Goal: Communication & Community: Answer question/provide support

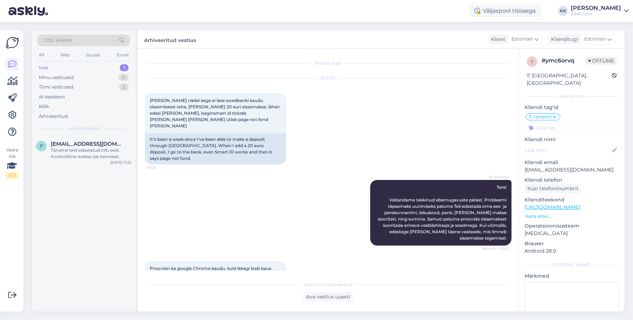
scroll to position [110, 0]
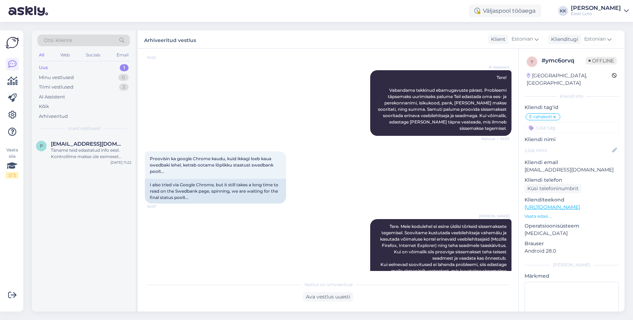
click at [70, 70] on div "Uus 1" at bounding box center [83, 68] width 93 height 10
click at [67, 68] on div "Uus 1" at bounding box center [83, 68] width 93 height 10
click at [85, 149] on div "Täname teid edastatud info eest. Kontrollime makse üle esimesel võimalusel." at bounding box center [91, 153] width 81 height 13
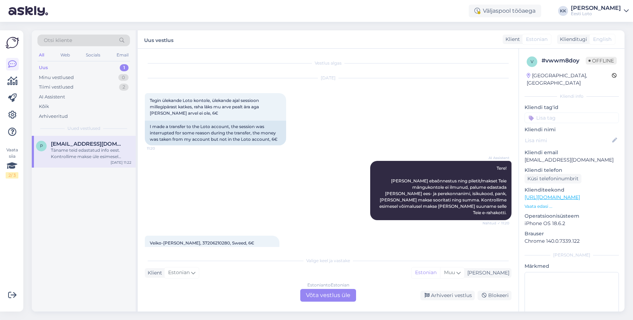
scroll to position [54, 0]
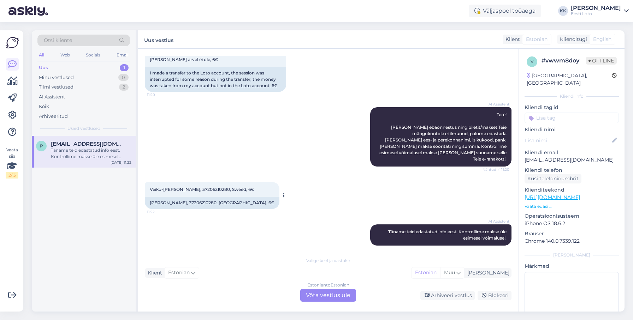
click at [204, 187] on span "Veiko-[PERSON_NAME], 37206210280, Sweed, 6€" at bounding box center [202, 189] width 105 height 5
copy span "37206210280"
click at [52, 117] on div "Arhiveeritud" at bounding box center [53, 116] width 29 height 7
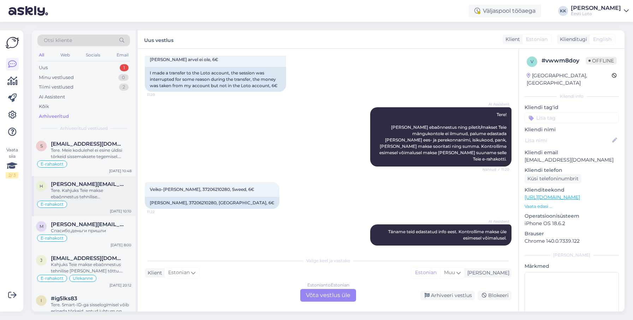
click at [92, 193] on div "Tere. Kahjuks Teie makse ebaõnnestus tehnilise [PERSON_NAME] tõttu. Kontrollisi…" at bounding box center [91, 194] width 81 height 13
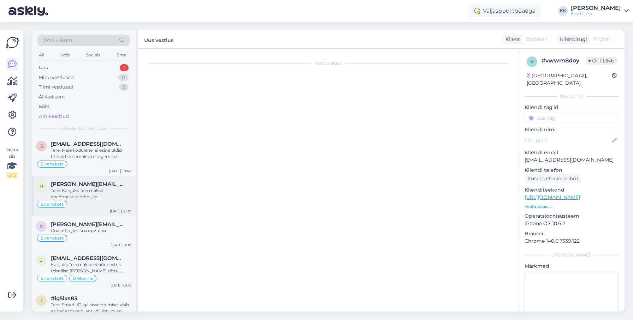
scroll to position [114, 0]
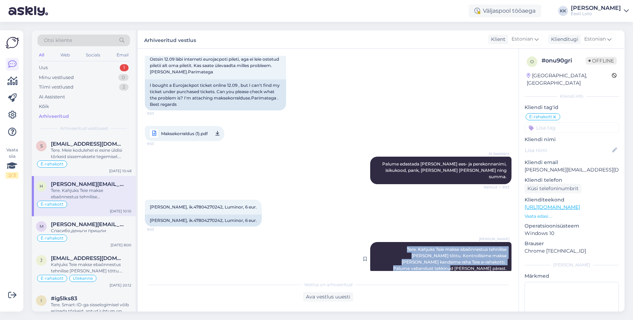
drag, startPoint x: 378, startPoint y: 243, endPoint x: 509, endPoint y: 258, distance: 131.9
click at [509, 259] on div "[PERSON_NAME] Tere. Kahjuks Teie makse ebaõnnestus tehnilise [PERSON_NAME] tõtt…" at bounding box center [440, 259] width 141 height 34
copy span "Tere. Kahjuks Teie makse ebaõnnestus tehnilise [PERSON_NAME] tõttu. Kontrollisi…"
click at [75, 70] on div "Uus 1" at bounding box center [83, 68] width 93 height 10
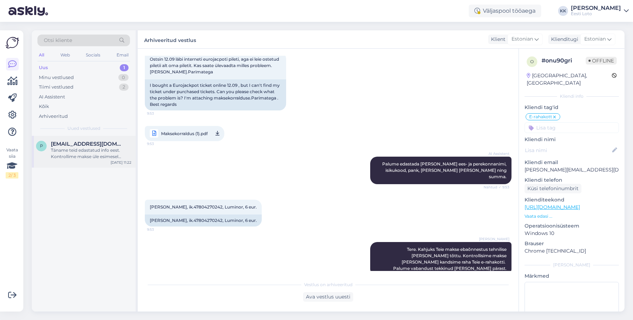
click at [67, 147] on span "[EMAIL_ADDRESS][DOMAIN_NAME]" at bounding box center [87, 144] width 73 height 6
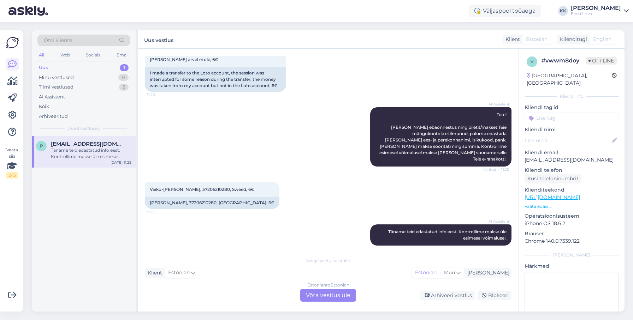
click at [318, 297] on div "Estonian to Estonian Võta vestlus üle" at bounding box center [328, 295] width 56 height 13
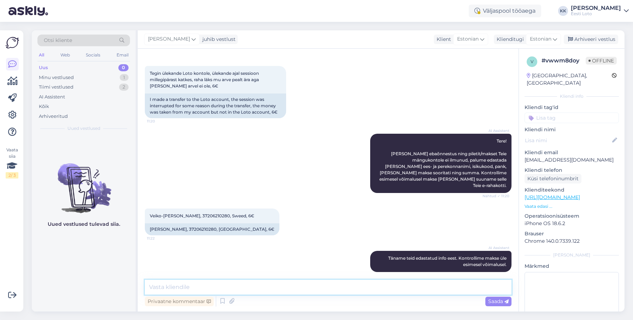
click at [318, 287] on textarea at bounding box center [328, 287] width 367 height 15
paste textarea "Tere. Kahjuks Teie makse ebaõnnestus tehnilise [PERSON_NAME] tõttu. Kontrollisi…"
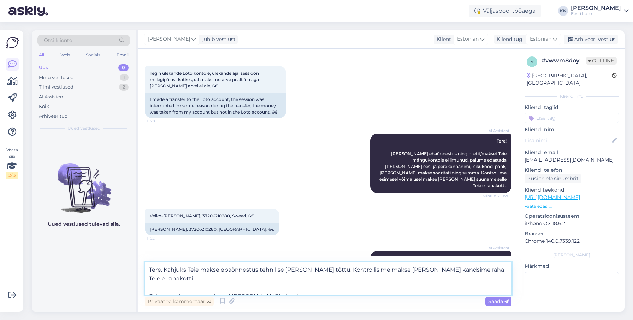
click at [148, 289] on textarea "Tere. Kahjuks Teie makse ebaõnnestus tehnilise [PERSON_NAME] tõttu. Kontrollisi…" at bounding box center [328, 279] width 367 height 32
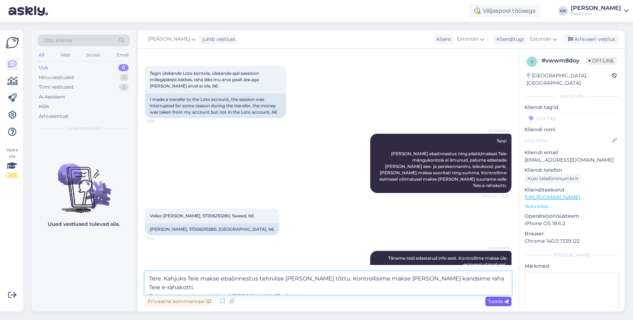
type textarea "Tere. Kahjuks Teie makse ebaõnnestus tehnilise [PERSON_NAME] tõttu. Kontrollisi…"
click at [502, 299] on span "Saada" at bounding box center [498, 302] width 20 height 6
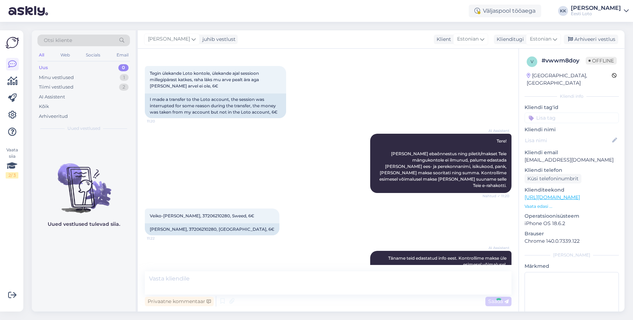
scroll to position [70, 0]
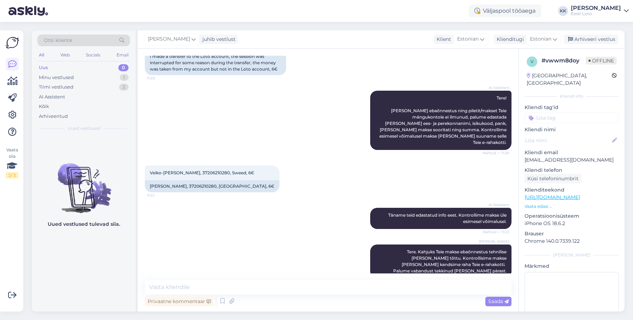
click at [567, 113] on input at bounding box center [572, 118] width 94 height 11
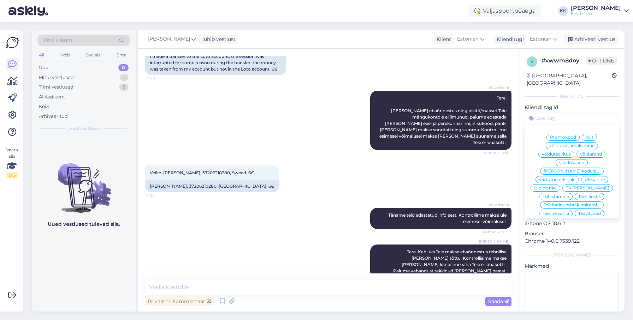
scroll to position [230, 0]
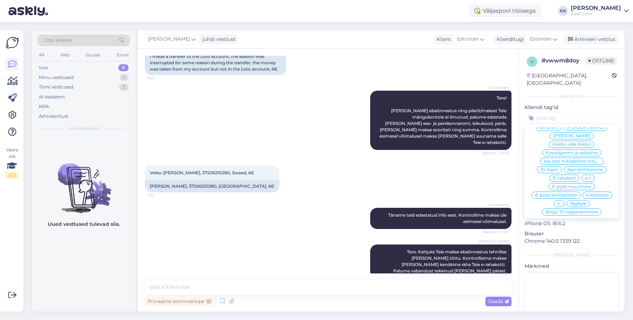
click at [564, 176] on span "E-rahakott" at bounding box center [564, 178] width 23 height 4
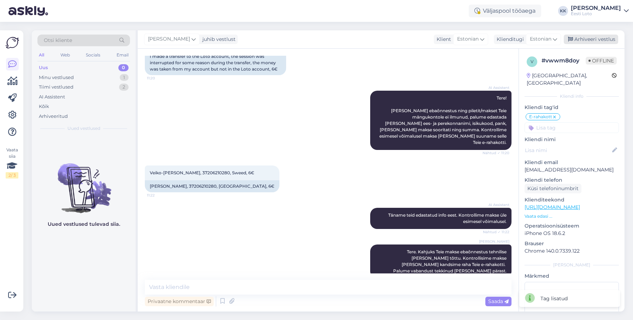
click at [583, 39] on div "Arhiveeri vestlus" at bounding box center [591, 40] width 54 height 10
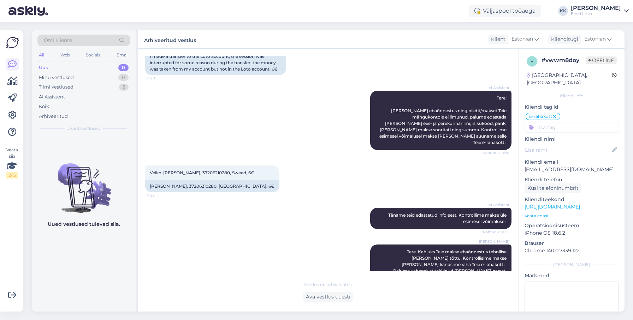
scroll to position [1, 0]
click at [70, 77] on div "Minu vestlused" at bounding box center [56, 77] width 35 height 7
click at [68, 70] on div "Uus 0" at bounding box center [83, 68] width 93 height 10
